Goal: Information Seeking & Learning: Find specific fact

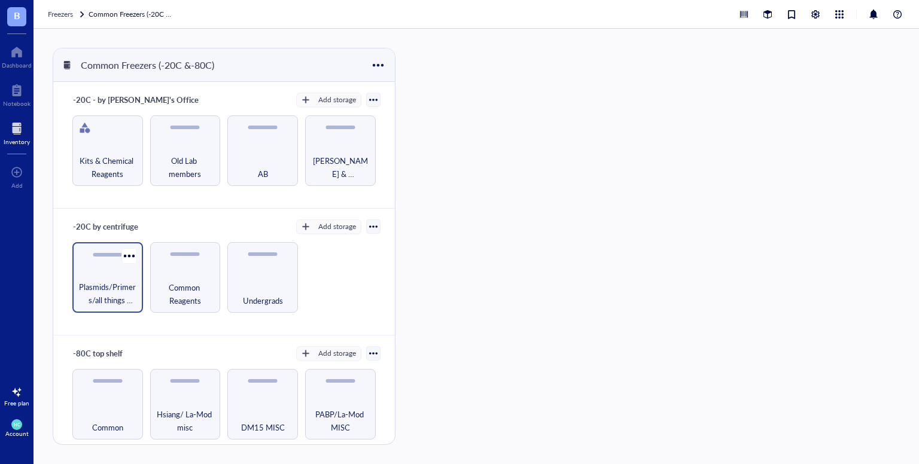
click at [119, 276] on div "Plasmids/Primers/all things nucleic acid" at bounding box center [107, 277] width 71 height 71
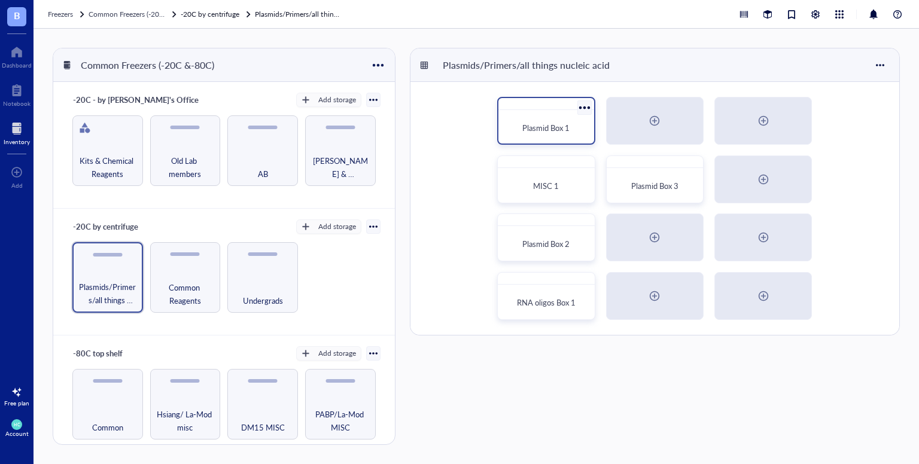
click at [537, 123] on span "Plasmid Box 1" at bounding box center [545, 127] width 47 height 11
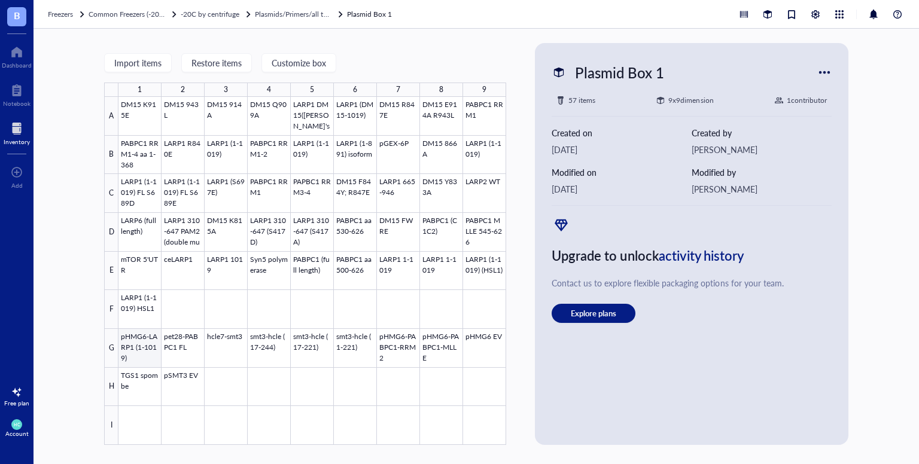
click at [136, 357] on div at bounding box center [312, 271] width 388 height 348
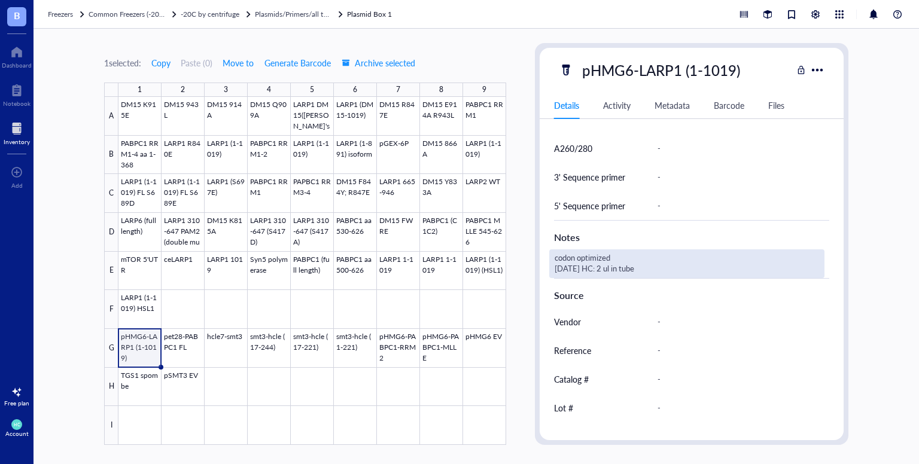
scroll to position [485, 0]
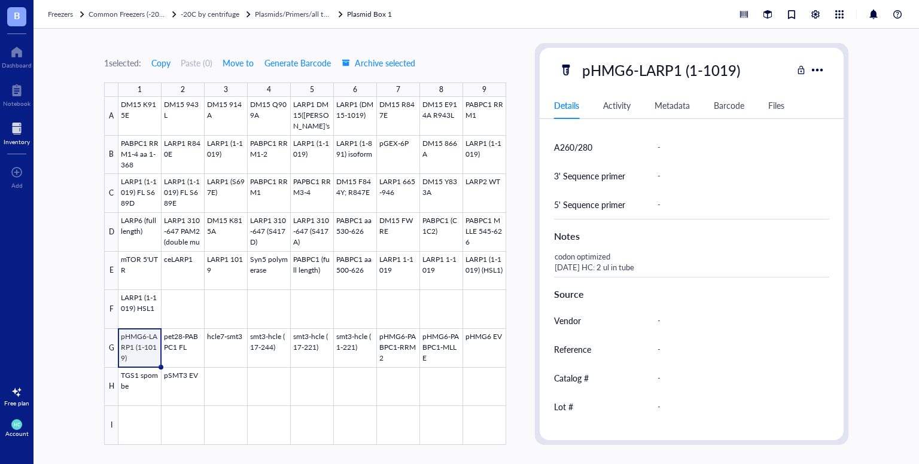
click at [776, 105] on div "Files" at bounding box center [776, 105] width 16 height 13
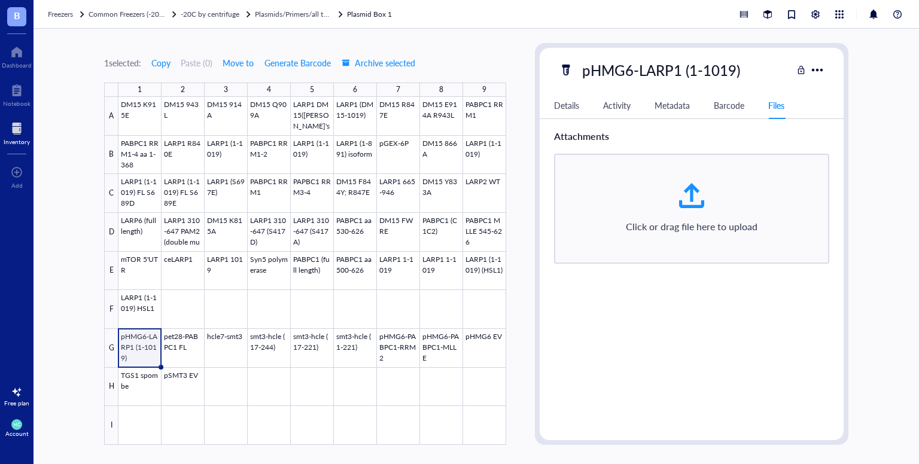
scroll to position [0, 0]
click at [409, 350] on div at bounding box center [312, 271] width 388 height 348
click at [571, 110] on div "Details" at bounding box center [566, 105] width 25 height 13
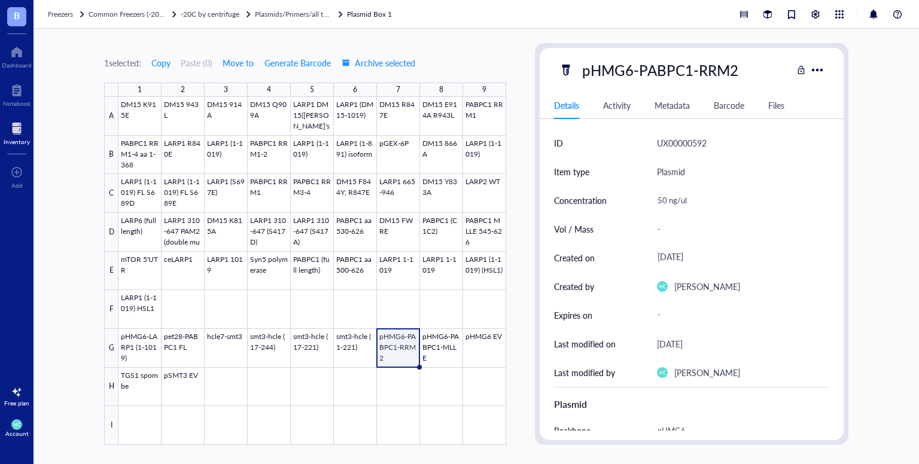
click at [776, 108] on div "Files" at bounding box center [776, 105] width 16 height 13
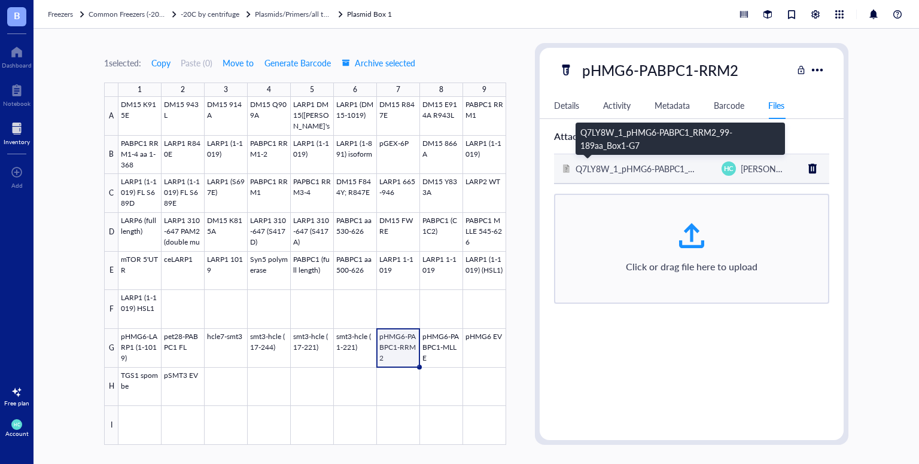
click at [643, 169] on span "Q7LY8W_1_pHMG6-PABPC1_RRM2_99-189aa_Box1-G7" at bounding box center [681, 169] width 211 height 12
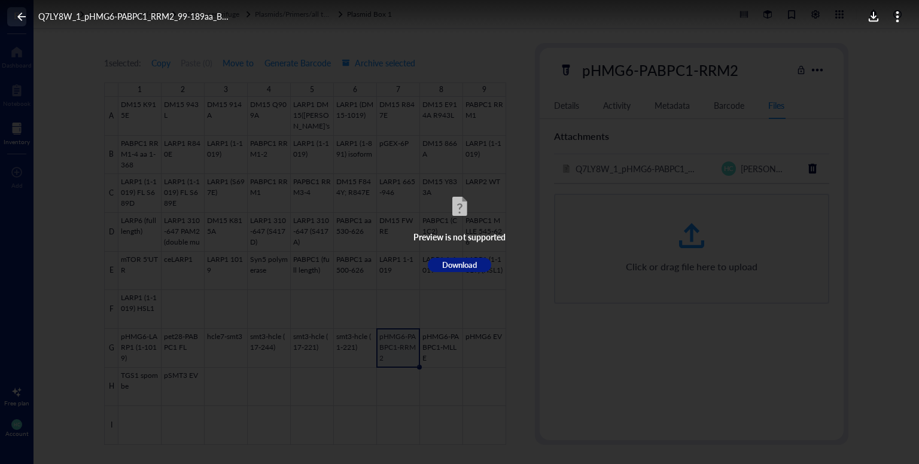
click at [661, 257] on div "Preview is not supported Download" at bounding box center [459, 232] width 919 height 397
click at [22, 14] on icon at bounding box center [21, 16] width 11 height 11
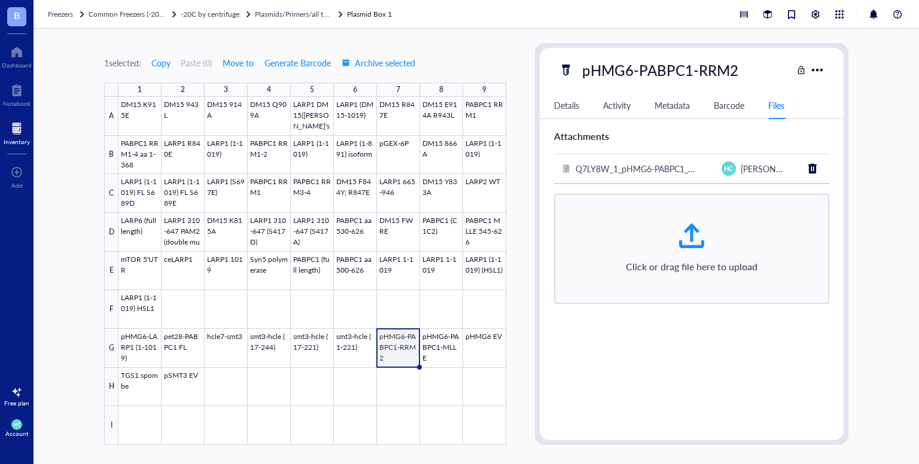
click at [875, 202] on div "1 selected: Copy Paste ( 0 ) Move to Generate Barcode Archive selected 1 2 3 4 …" at bounding box center [477, 247] width 886 height 436
click at [566, 101] on div "Details" at bounding box center [566, 105] width 25 height 13
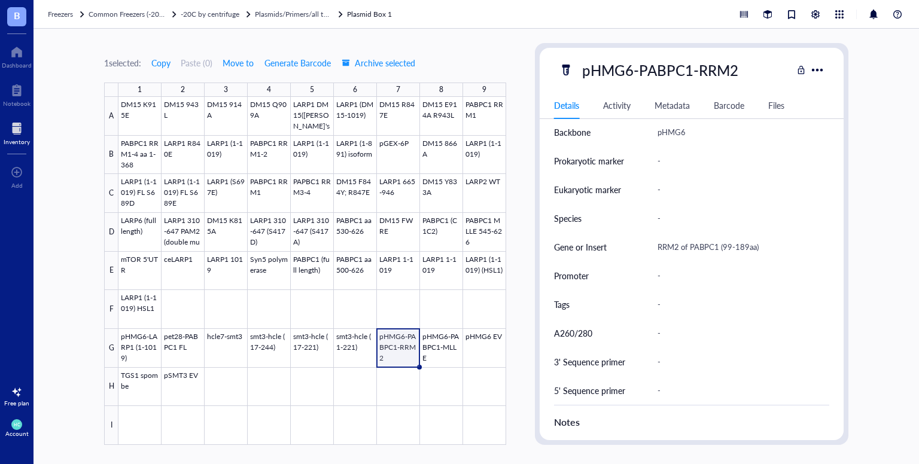
scroll to position [531, 0]
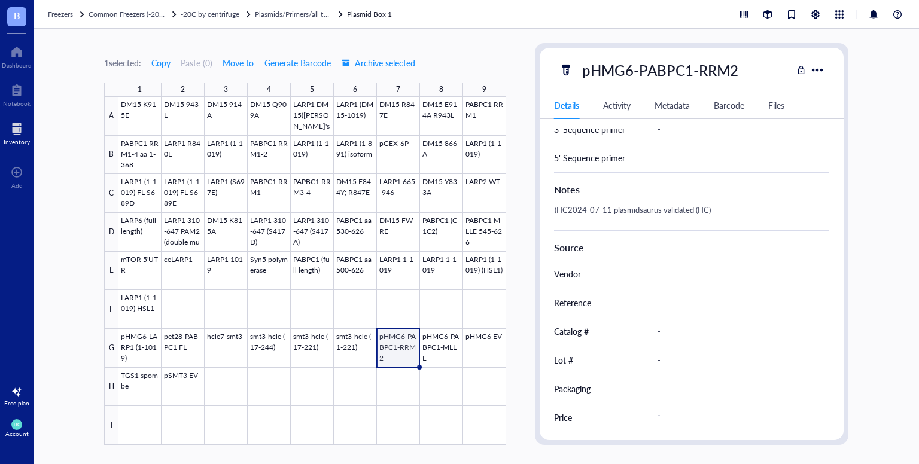
click at [870, 192] on div "1 selected: Copy Paste ( 0 ) Move to Generate Barcode Archive selected 1 2 3 4 …" at bounding box center [477, 247] width 886 height 436
